Goal: Task Accomplishment & Management: Use online tool/utility

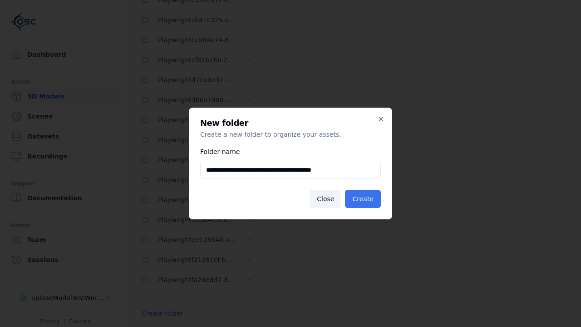
type input "**********"
click at [364, 199] on button "Create" at bounding box center [363, 199] width 36 height 18
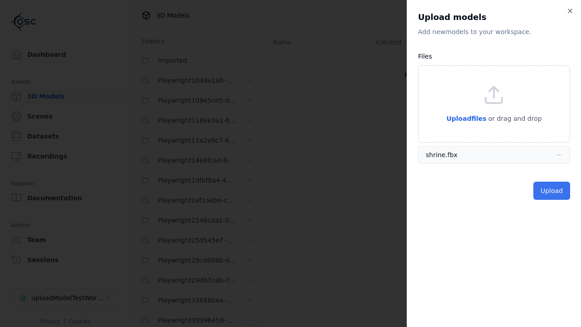
click at [552, 191] on button "Upload" at bounding box center [551, 190] width 37 height 18
